Goal: Task Accomplishment & Management: Manage account settings

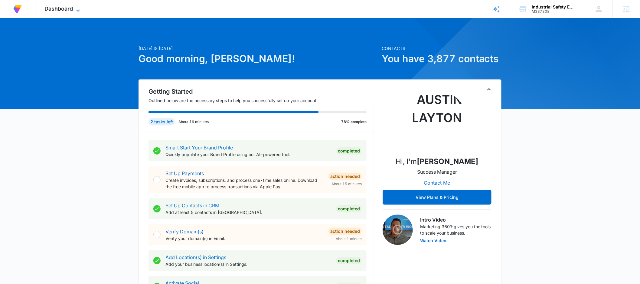
click at [74, 9] on icon at bounding box center [77, 10] width 7 height 7
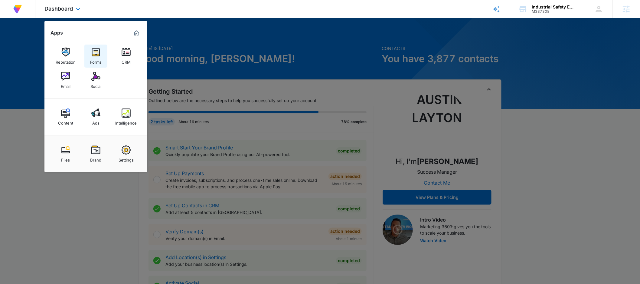
click at [95, 51] on img at bounding box center [95, 52] width 9 height 9
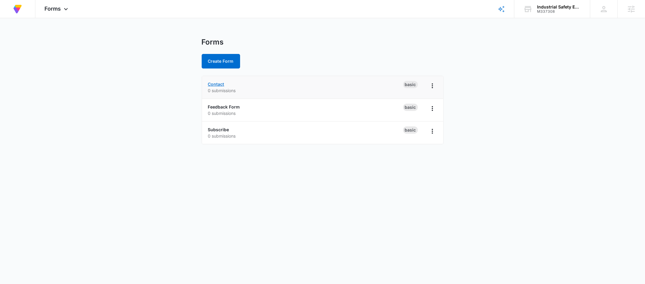
click at [216, 83] on link "Contact" at bounding box center [216, 83] width 16 height 5
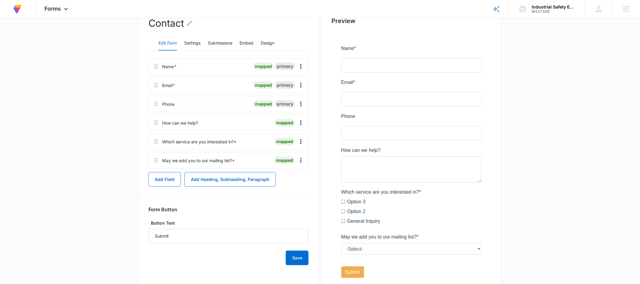
scroll to position [79, 0]
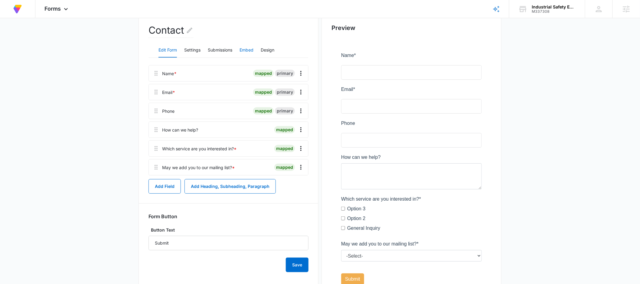
click at [246, 50] on button "Embed" at bounding box center [247, 50] width 14 height 15
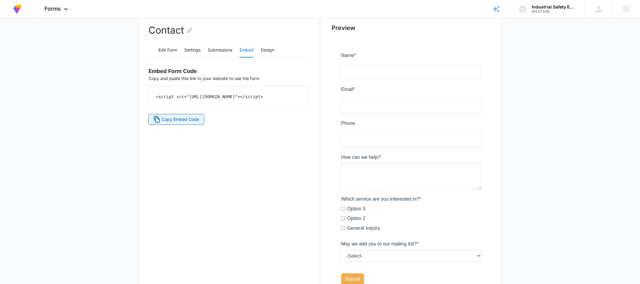
click at [166, 123] on span "Copy Embed Code" at bounding box center [181, 119] width 38 height 7
click at [168, 49] on button "Edit Form" at bounding box center [168, 50] width 18 height 15
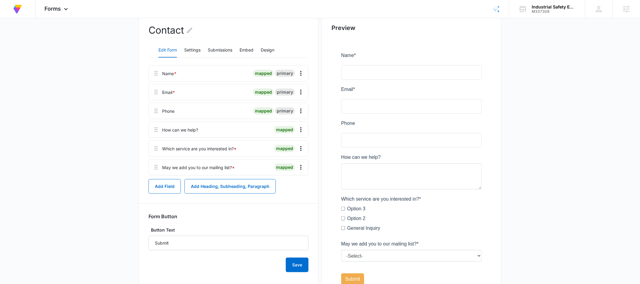
click at [168, 49] on button "Edit Form" at bounding box center [168, 50] width 18 height 15
click at [258, 145] on div at bounding box center [255, 148] width 33 height 16
click at [300, 146] on icon "Overflow Menu" at bounding box center [300, 148] width 7 height 7
click at [224, 50] on button "Submissions" at bounding box center [220, 50] width 25 height 15
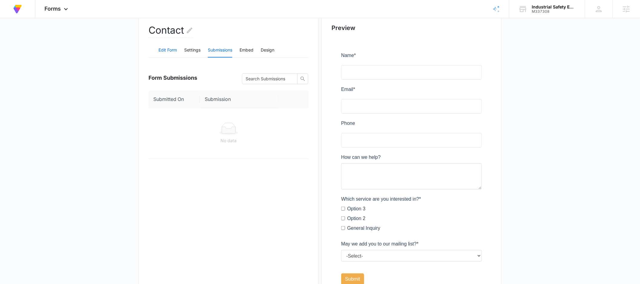
click at [168, 50] on button "Edit Form" at bounding box center [168, 50] width 18 height 15
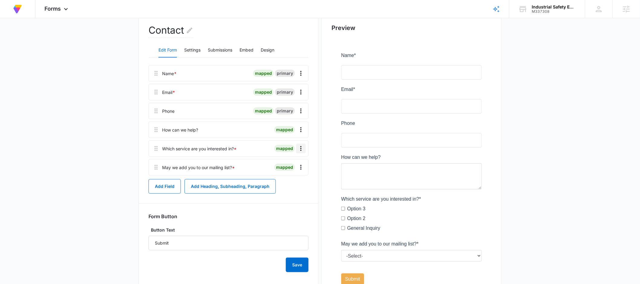
click at [302, 148] on icon "Overflow Menu" at bounding box center [300, 148] width 7 height 7
click at [287, 174] on div "Delete" at bounding box center [285, 174] width 13 height 4
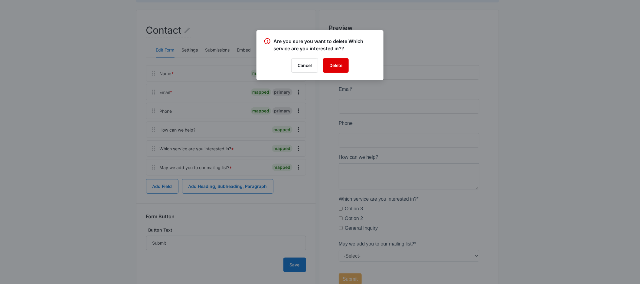
click at [338, 66] on button "Delete" at bounding box center [336, 65] width 26 height 15
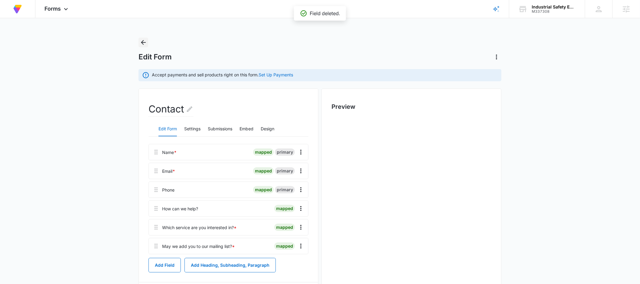
scroll to position [0, 0]
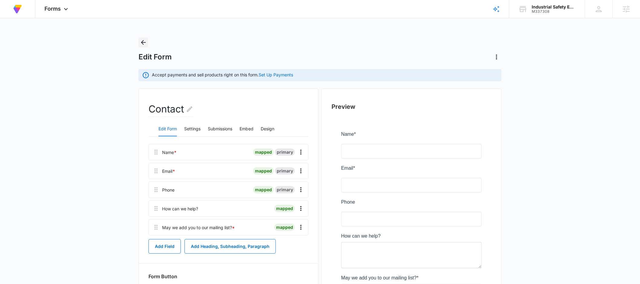
click at [143, 44] on icon "Back" at bounding box center [143, 42] width 7 height 7
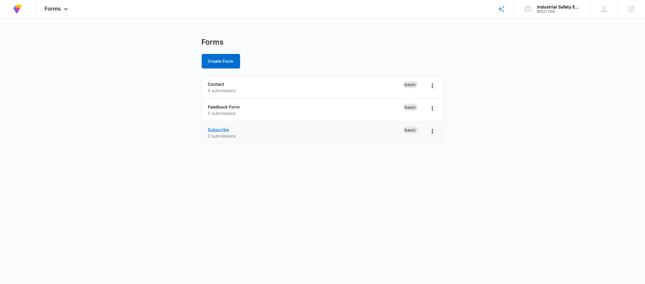
click at [218, 129] on link "Subscribe" at bounding box center [218, 129] width 21 height 5
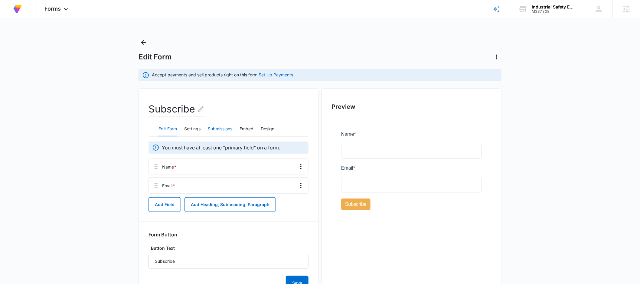
click at [222, 133] on button "Submissions" at bounding box center [220, 129] width 25 height 15
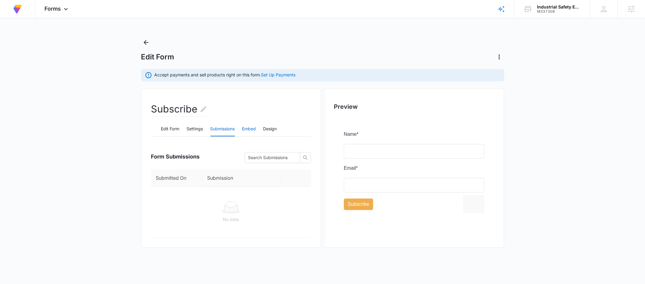
click at [250, 129] on button "Embed" at bounding box center [249, 129] width 14 height 15
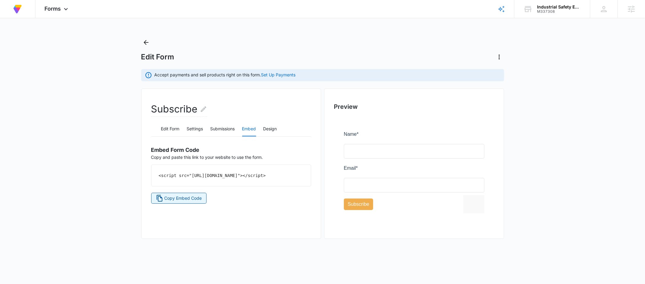
click at [198, 201] on span "Copy Embed Code" at bounding box center [183, 198] width 38 height 7
